Goal: Transaction & Acquisition: Register for event/course

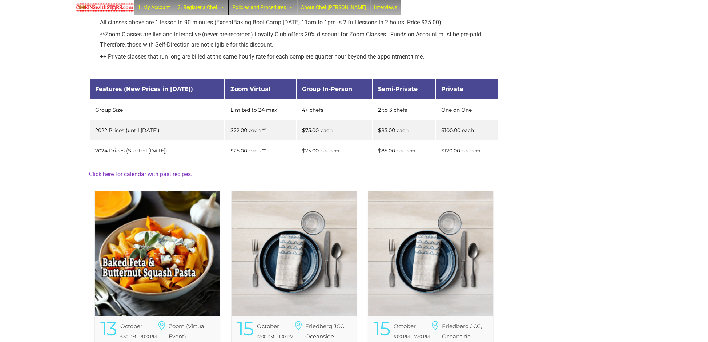
scroll to position [80, 0]
click at [155, 245] on img at bounding box center [157, 253] width 125 height 125
drag, startPoint x: 132, startPoint y: 186, endPoint x: 136, endPoint y: 177, distance: 9.0
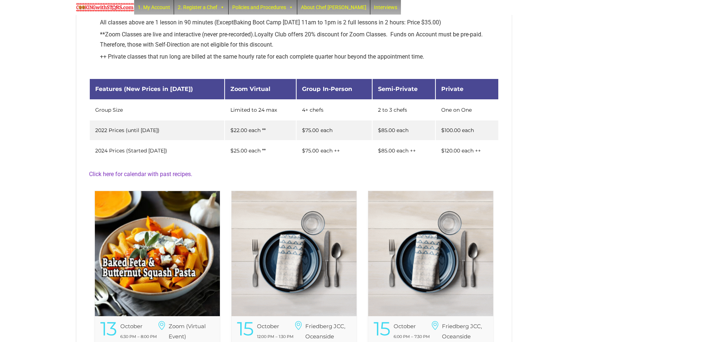
scroll to position [296, 0]
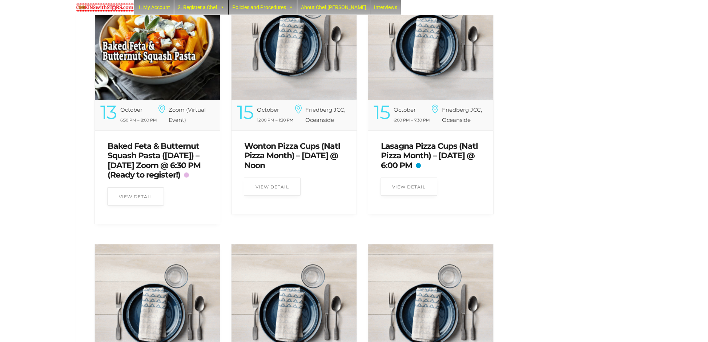
drag, startPoint x: 136, startPoint y: 174, endPoint x: 135, endPoint y: 170, distance: 4.4
click at [135, 172] on link "Baked Feta & Butternut Squash Pasta ([DATE]) – [DATE] Zoom @ 6:30 PM (Ready to …" at bounding box center [154, 160] width 93 height 39
click at [136, 167] on link "Baked Feta & Butternut Squash Pasta ([DATE]) – [DATE] Zoom @ 6:30 PM (Ready to …" at bounding box center [154, 160] width 93 height 39
click at [136, 166] on link "Baked Feta & Butternut Squash Pasta ([DATE]) – [DATE] Zoom @ 6:30 PM (Ready to …" at bounding box center [154, 160] width 93 height 39
drag, startPoint x: 136, startPoint y: 166, endPoint x: 132, endPoint y: 165, distance: 4.4
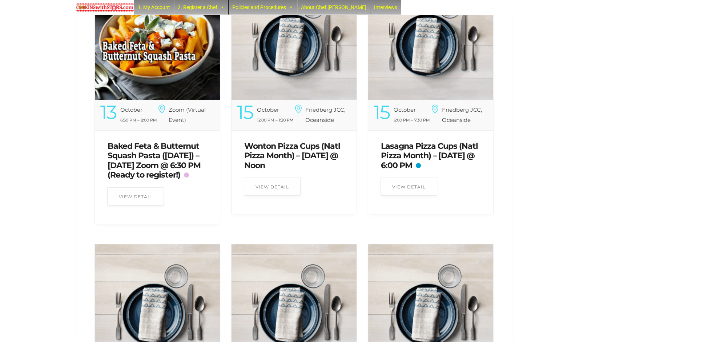
click at [135, 166] on link "Baked Feta & Butternut Squash Pasta ([DATE]) – [DATE] Zoom @ 6:30 PM (Ready to …" at bounding box center [154, 160] width 93 height 39
click at [135, 159] on link "Baked Feta & Butternut Squash Pasta ([DATE]) – [DATE] Zoom @ 6:30 PM (Ready to …" at bounding box center [154, 160] width 93 height 39
click at [136, 159] on link "Baked Feta & Butternut Squash Pasta ([DATE]) – [DATE] Zoom @ 6:30 PM (Ready to …" at bounding box center [154, 160] width 93 height 39
drag, startPoint x: 136, startPoint y: 159, endPoint x: 128, endPoint y: 116, distance: 43.6
click at [127, 140] on div "Baked Feta & Butternut Squash Pasta ([DATE]) – [DATE] Zoom @ 6:30 PM (Ready to …" at bounding box center [157, 160] width 110 height 53
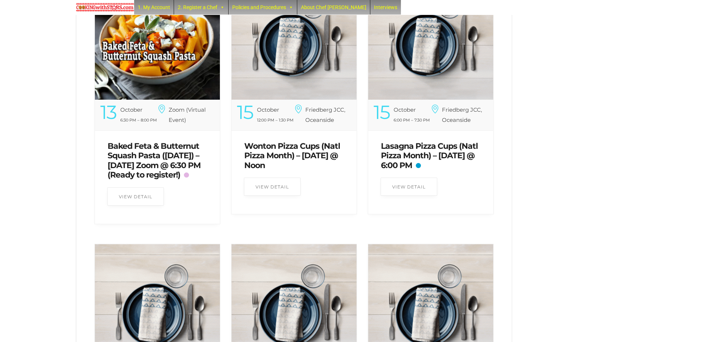
click at [136, 146] on link "Baked Feta & Butternut Squash Pasta ([DATE]) – [DATE] Zoom @ 6:30 PM (Ready to …" at bounding box center [154, 160] width 93 height 39
drag, startPoint x: 138, startPoint y: 148, endPoint x: 138, endPoint y: 144, distance: 4.4
click at [138, 144] on link "Baked Feta & Butternut Squash Pasta ([DATE]) – [DATE] Zoom @ 6:30 PM (Ready to …" at bounding box center [154, 160] width 93 height 39
click at [145, 71] on img at bounding box center [157, 37] width 125 height 125
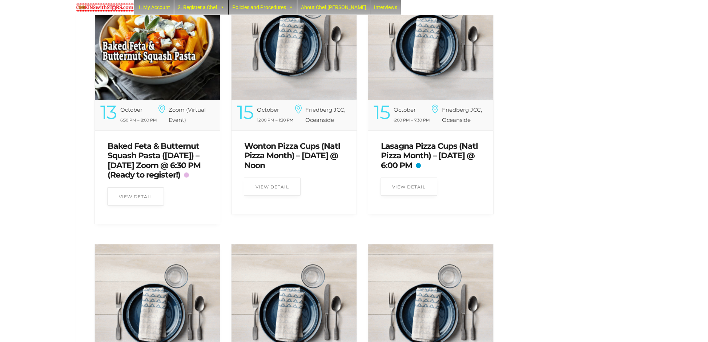
click at [145, 71] on img at bounding box center [157, 37] width 125 height 125
click at [171, 100] on img at bounding box center [157, 37] width 125 height 125
drag, startPoint x: 171, startPoint y: 185, endPoint x: 169, endPoint y: 180, distance: 5.1
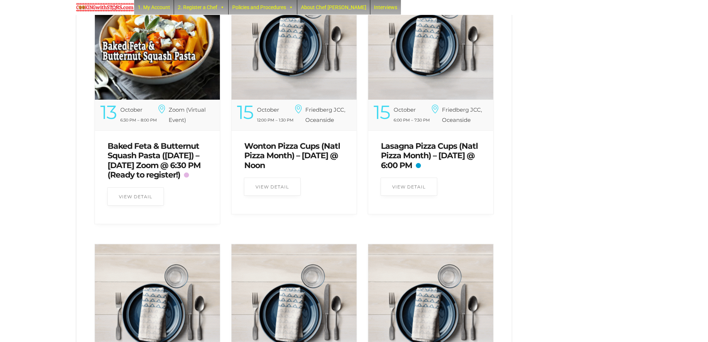
click at [169, 100] on img at bounding box center [157, 37] width 125 height 125
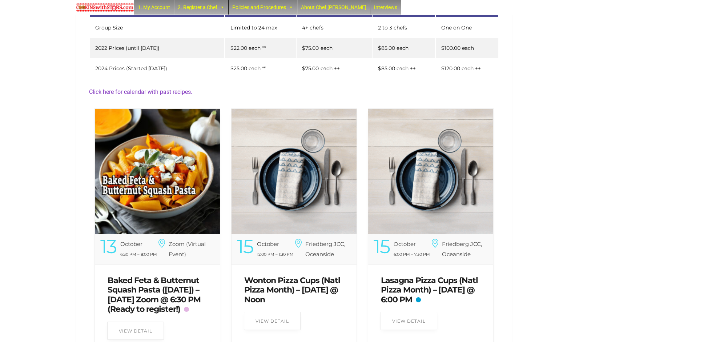
click at [169, 180] on img at bounding box center [157, 171] width 125 height 125
click at [165, 178] on img at bounding box center [157, 171] width 125 height 125
click at [161, 179] on img at bounding box center [157, 171] width 125 height 125
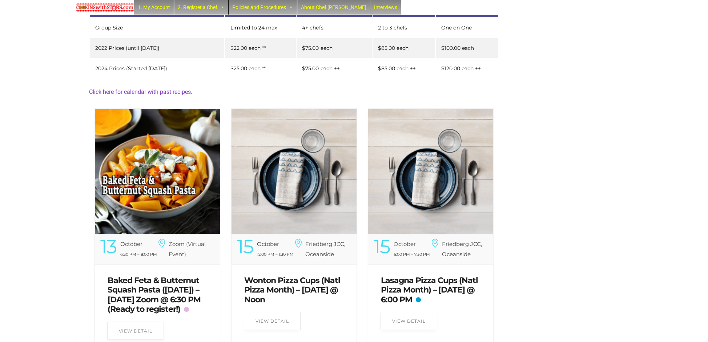
click at [161, 179] on img at bounding box center [157, 171] width 125 height 125
click at [160, 176] on img at bounding box center [157, 171] width 125 height 125
click at [132, 89] on link "Click here for calendar with past recipes." at bounding box center [140, 91] width 103 height 7
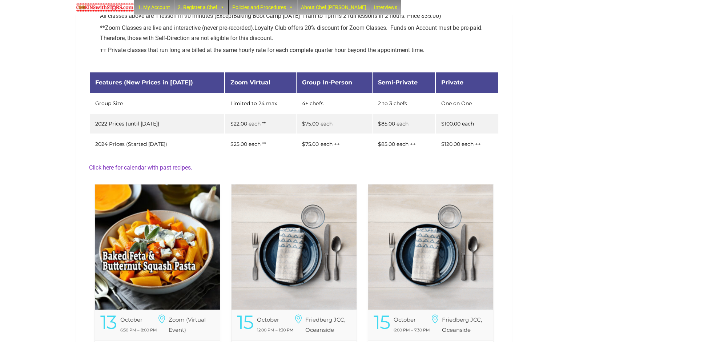
scroll to position [330, 0]
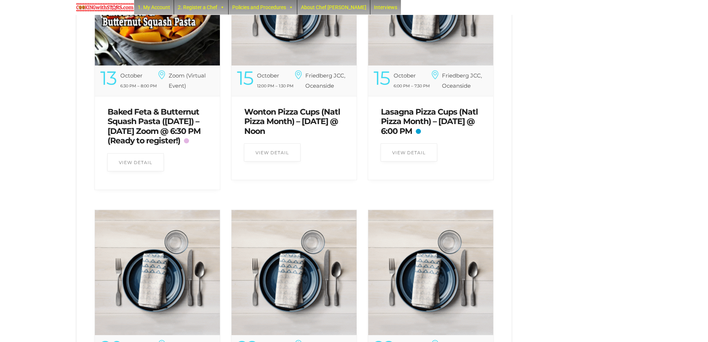
click at [127, 118] on link "Baked Feta & Butternut Squash Pasta ([DATE]) – [DATE] Zoom @ 6:30 PM (Ready to …" at bounding box center [154, 126] width 93 height 39
click at [148, 145] on link "Baked Feta & Butternut Squash Pasta ([DATE]) – [DATE] Zoom @ 6:30 PM (Ready to …" at bounding box center [154, 126] width 93 height 39
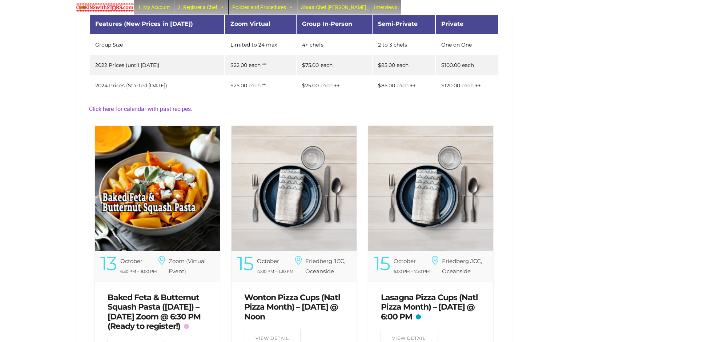
click at [146, 308] on link "Baked Feta & Butternut Squash Pasta ([DATE]) – [DATE] Zoom @ 6:30 PM (Ready to …" at bounding box center [154, 311] width 93 height 39
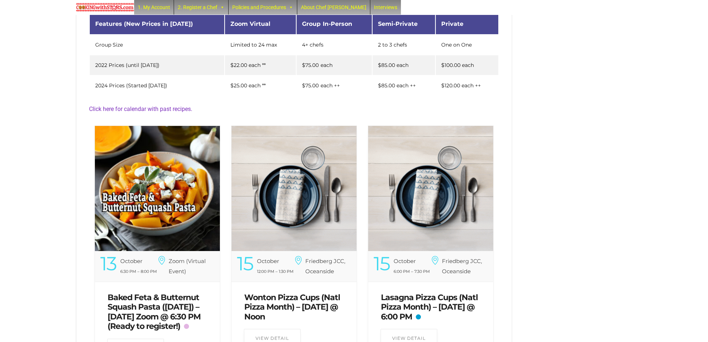
click at [146, 308] on link "Baked Feta & Butternut Squash Pasta ([DATE]) – [DATE] Zoom @ 6:30 PM (Ready to …" at bounding box center [154, 311] width 93 height 39
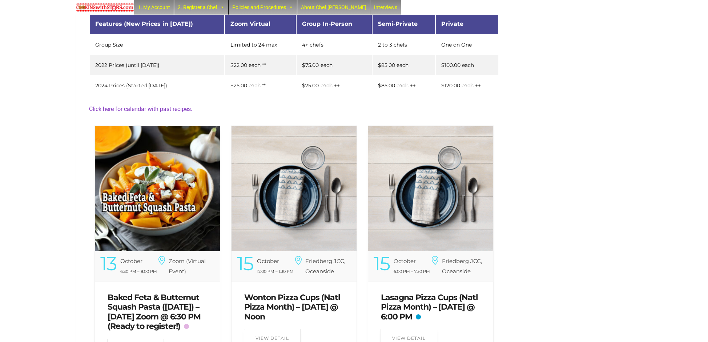
click at [161, 292] on link "Baked Feta & Butternut Squash Pasta ([DATE]) – [DATE] Zoom @ 6:30 PM (Ready to …" at bounding box center [154, 311] width 93 height 39
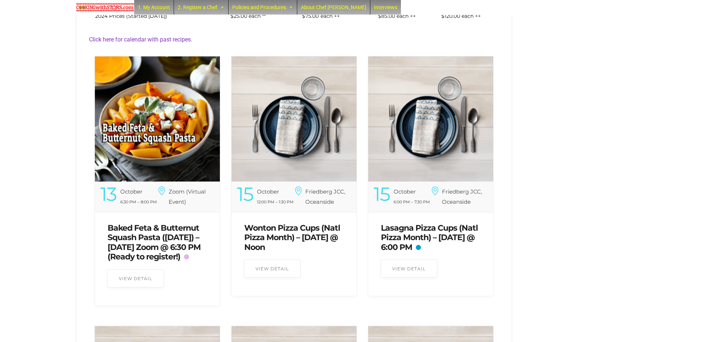
click at [153, 230] on link "Baked Feta & Butternut Squash Pasta ([DATE]) – [DATE] Zoom @ 6:30 PM (Ready to …" at bounding box center [154, 242] width 93 height 39
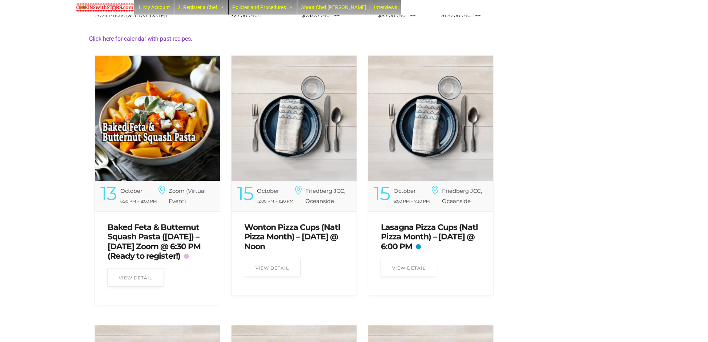
click at [146, 223] on link "Baked Feta & Butternut Squash Pasta ([DATE]) – [DATE] Zoom @ 6:30 PM (Ready to …" at bounding box center [154, 241] width 93 height 39
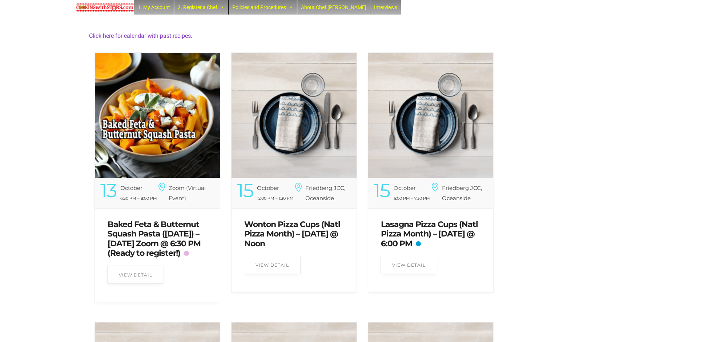
click at [159, 229] on link "Baked Feta & Butternut Squash Pasta ([DATE]) – [DATE] Zoom @ 6:30 PM (Ready to …" at bounding box center [154, 238] width 93 height 39
click at [149, 225] on link "Baked Feta & Butternut Squash Pasta ([DATE]) – [DATE] Zoom @ 6:30 PM (Ready to …" at bounding box center [154, 238] width 93 height 39
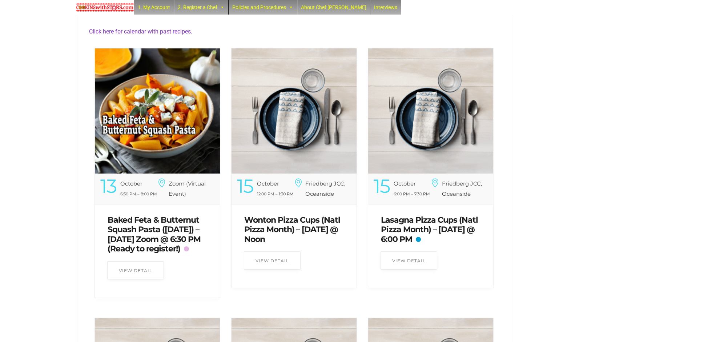
click at [149, 225] on link "Baked Feta & Butternut Squash Pasta ([DATE]) – [DATE] Zoom @ 6:30 PM (Ready to …" at bounding box center [154, 234] width 93 height 39
click at [149, 225] on link "Baked Feta & Butternut Squash Pasta ([DATE]) – [DATE] Zoom @ 6:30 PM (Ready to …" at bounding box center [154, 233] width 93 height 39
click at [147, 226] on link "Baked Feta & Butternut Squash Pasta ([DATE]) – [DATE] Zoom @ 6:30 PM (Ready to …" at bounding box center [154, 233] width 93 height 39
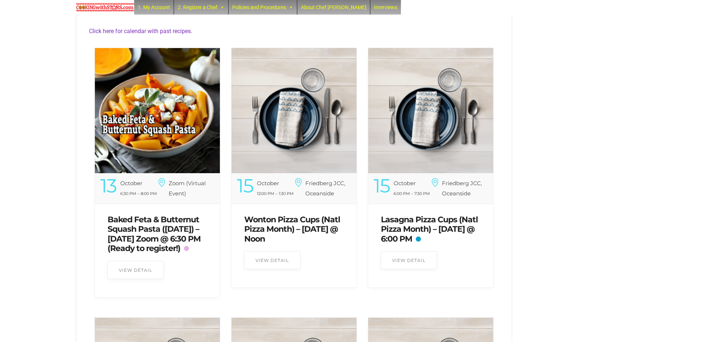
scroll to position [223, 0]
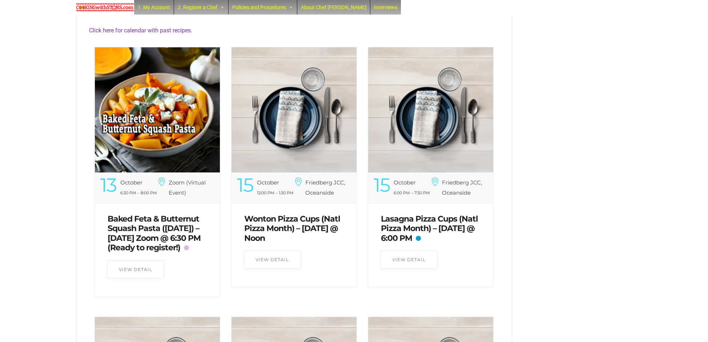
click at [147, 226] on link "Baked Feta & Butternut Squash Pasta ([DATE]) – [DATE] Zoom @ 6:30 PM (Ready to …" at bounding box center [154, 233] width 93 height 39
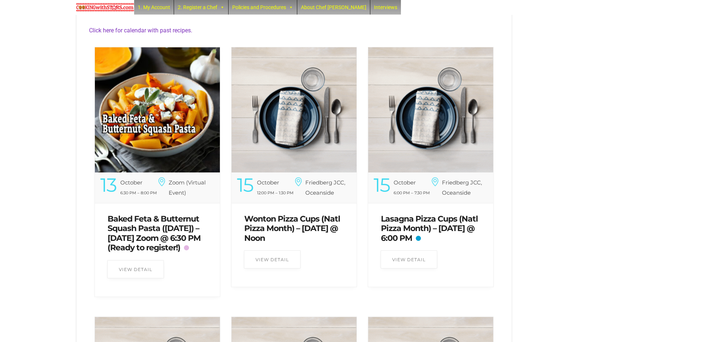
click at [147, 226] on link "Baked Feta & Butternut Squash Pasta ([DATE]) – [DATE] Zoom @ 6:30 PM (Ready to …" at bounding box center [154, 233] width 93 height 39
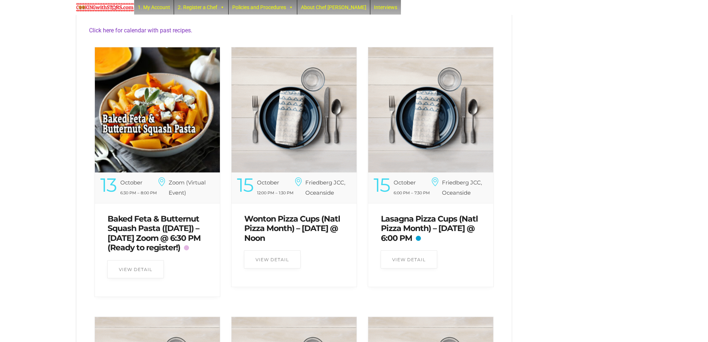
click at [147, 226] on link "Baked Feta & Butternut Squash Pasta ([DATE]) – [DATE] Zoom @ 6:30 PM (Ready to …" at bounding box center [154, 233] width 93 height 39
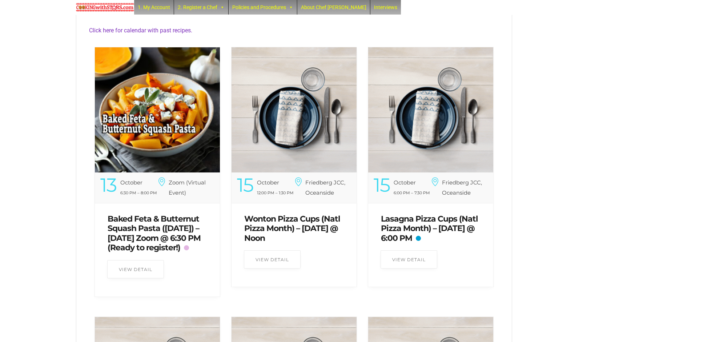
click at [147, 226] on link "Baked Feta & Butternut Squash Pasta ([DATE]) – [DATE] Zoom @ 6:30 PM (Ready to …" at bounding box center [154, 233] width 93 height 39
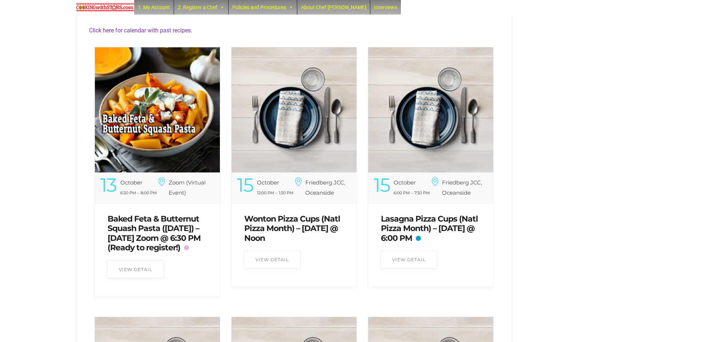
click at [147, 226] on link "Baked Feta & Butternut Squash Pasta ([DATE]) – [DATE] Zoom @ 6:30 PM (Ready to …" at bounding box center [154, 233] width 93 height 39
click at [141, 214] on link "Baked Feta & Butternut Squash Pasta ([DATE]) – [DATE] Zoom @ 6:30 PM (Ready to …" at bounding box center [154, 233] width 93 height 39
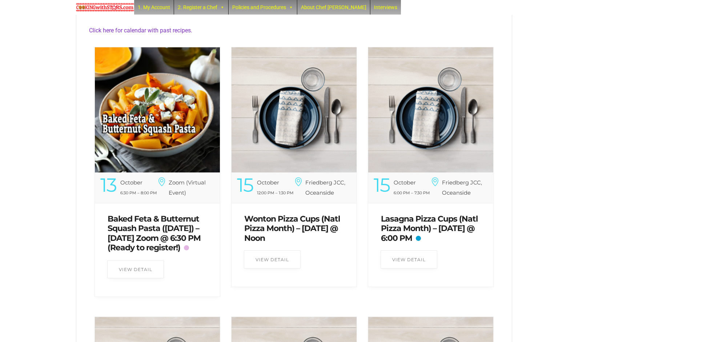
scroll to position [262, 0]
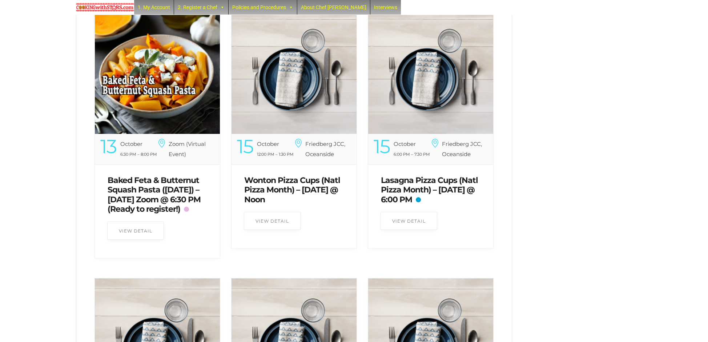
click at [141, 183] on link "Baked Feta & Butternut Squash Pasta ([DATE]) – [DATE] Zoom @ 6:30 PM (Ready to …" at bounding box center [154, 194] width 93 height 39
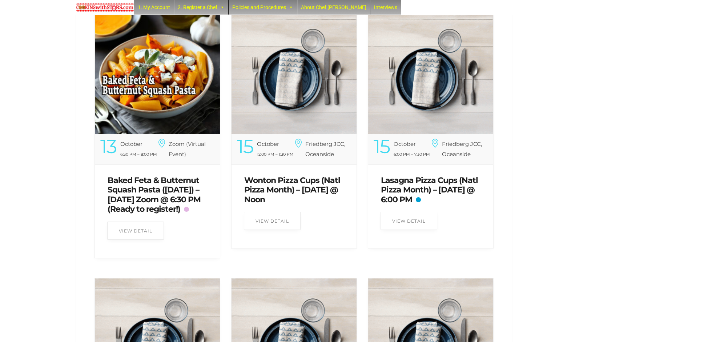
click at [141, 183] on link "Baked Feta & Butternut Squash Pasta ([DATE]) – [DATE] Zoom @ 6:30 PM (Ready to …" at bounding box center [154, 194] width 93 height 39
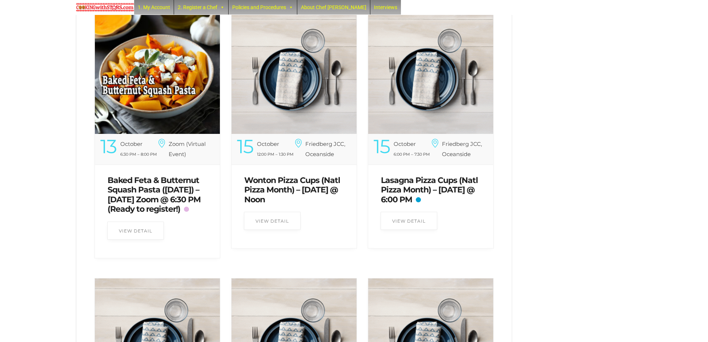
click at [141, 183] on link "Baked Feta & Butternut Squash Pasta ([DATE]) – [DATE] Zoom @ 6:30 PM (Ready to …" at bounding box center [154, 194] width 93 height 39
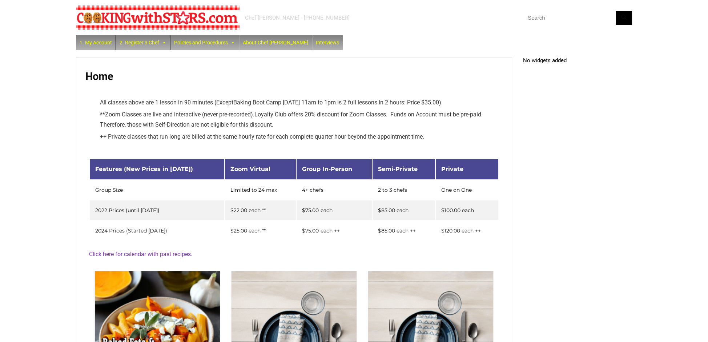
scroll to position [212, 0]
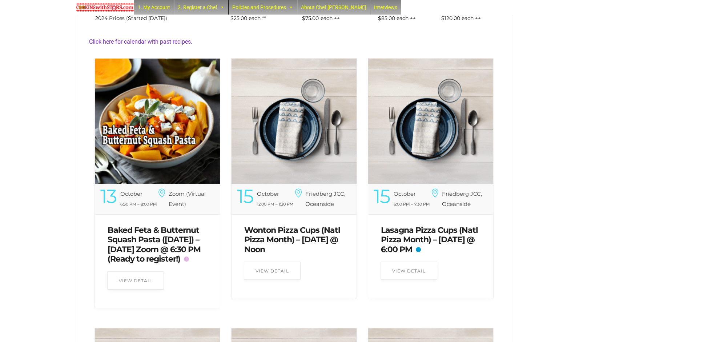
click at [145, 229] on link "Baked Feta & Butternut Squash Pasta ([DATE]) – [DATE] Zoom @ 6:30 PM (Ready to …" at bounding box center [154, 244] width 93 height 39
